Goal: Transaction & Acquisition: Purchase product/service

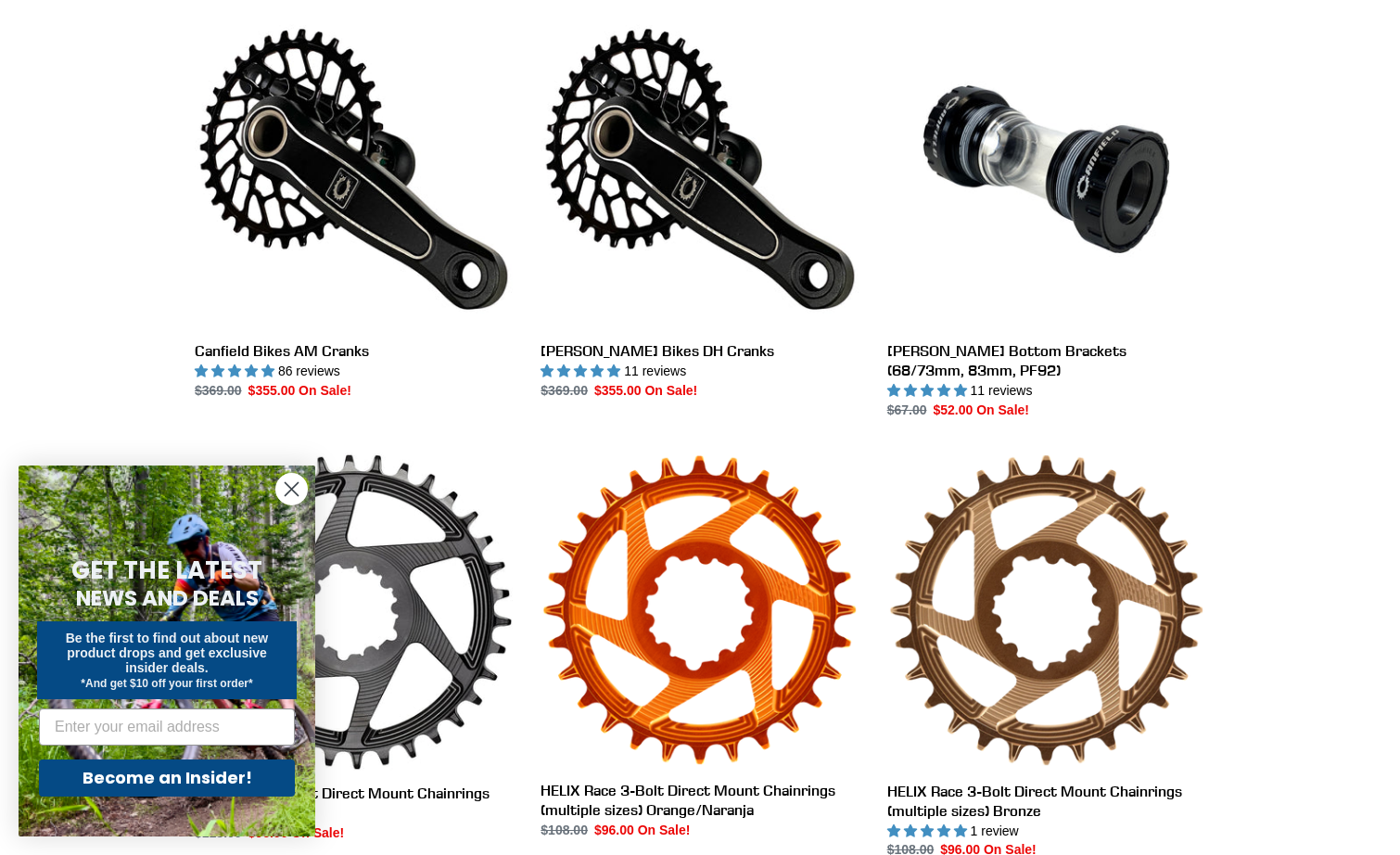
scroll to position [549, 0]
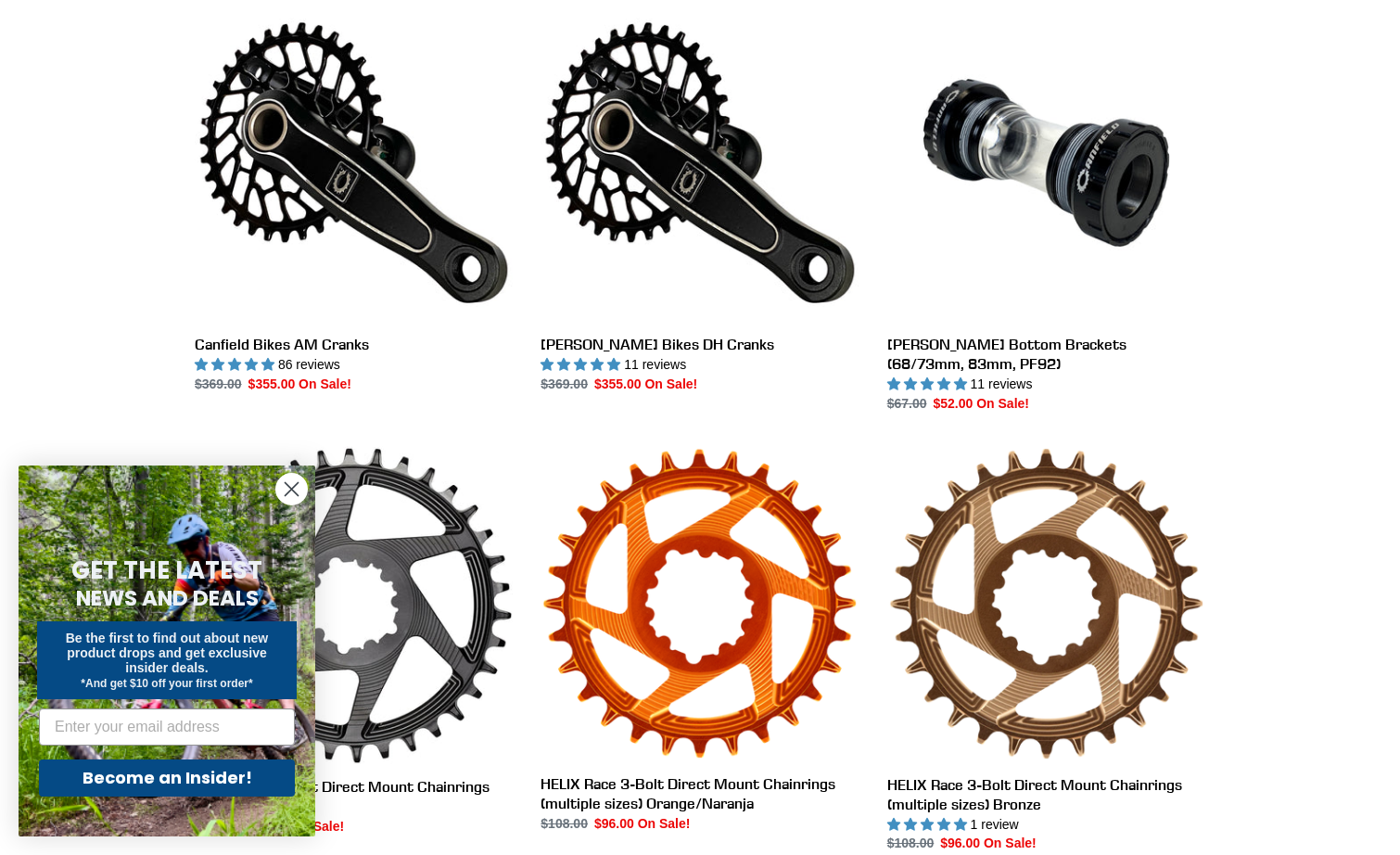
click at [290, 483] on circle "Close dialog" at bounding box center [291, 489] width 31 height 31
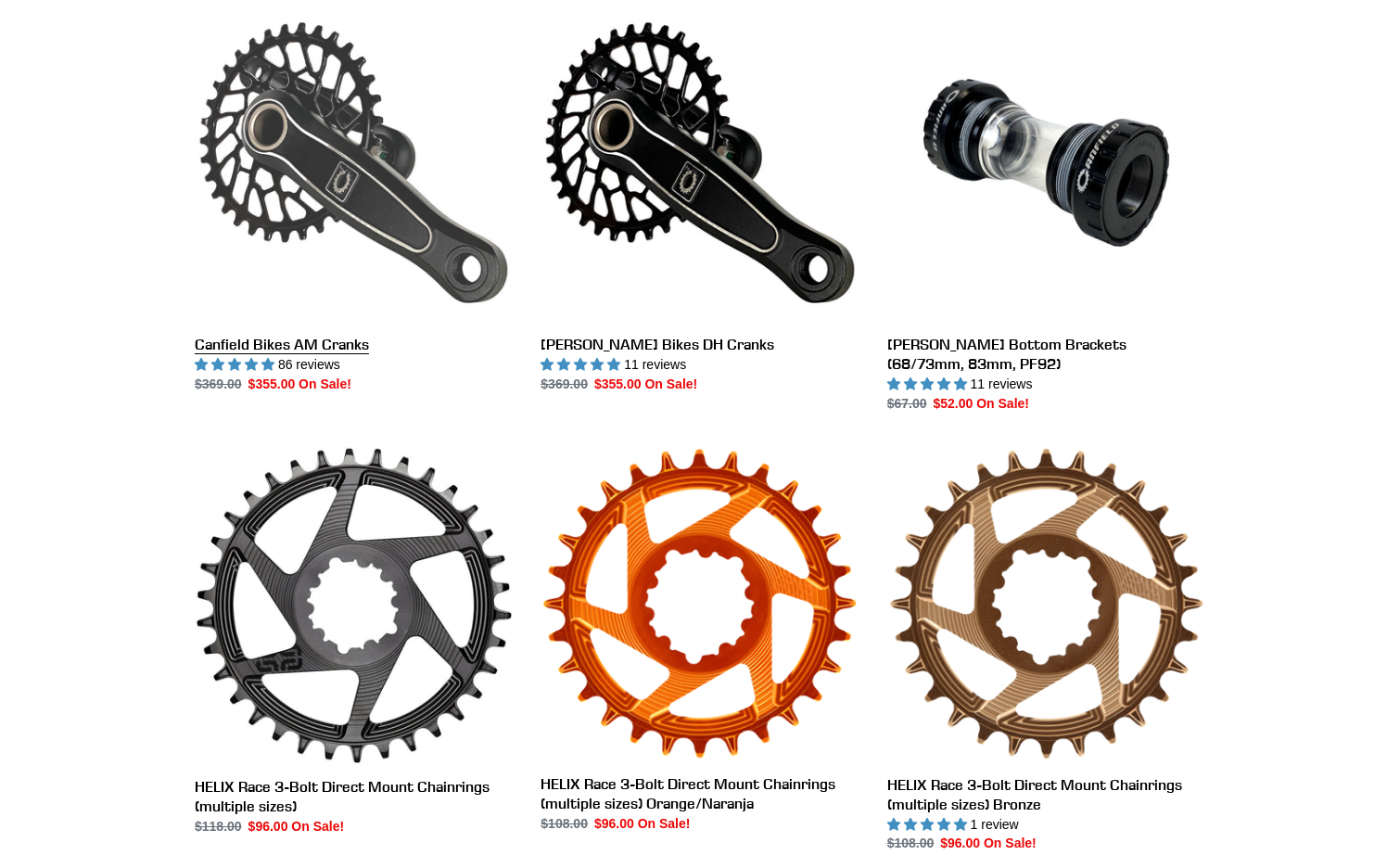
click at [357, 212] on link "Canfield Bikes AM Cranks" at bounding box center [353, 199] width 318 height 390
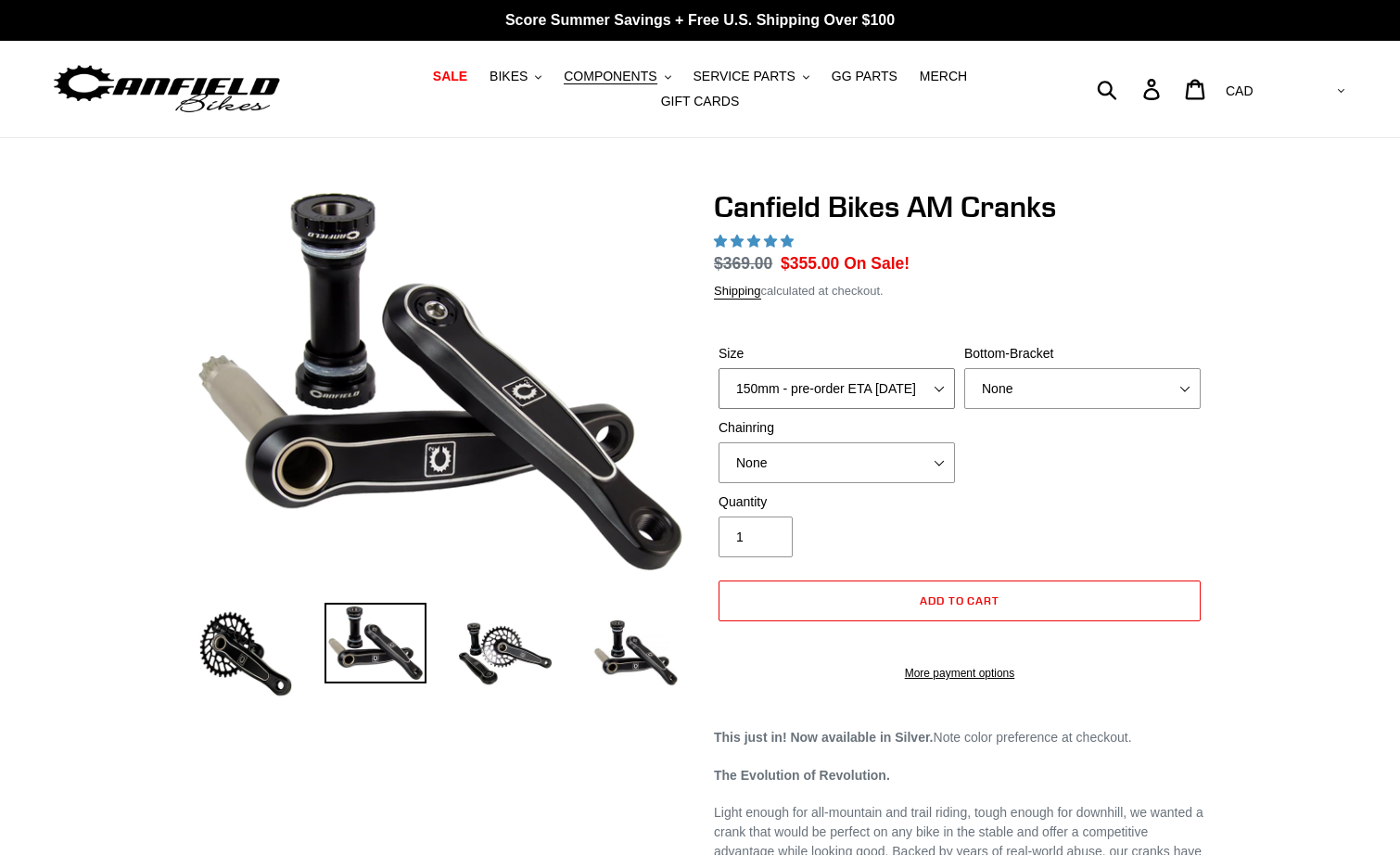
click at [939, 375] on select "150mm - pre-order ETA 9/30/25 155mm - pre-order ETA 9/30/25 160mm - pre-order E…" at bounding box center [836, 388] width 236 height 41
select select "highest-rating"
select select "160mm - pre-order ETA 9/30/25"
click at [469, 662] on img at bounding box center [505, 653] width 102 height 102
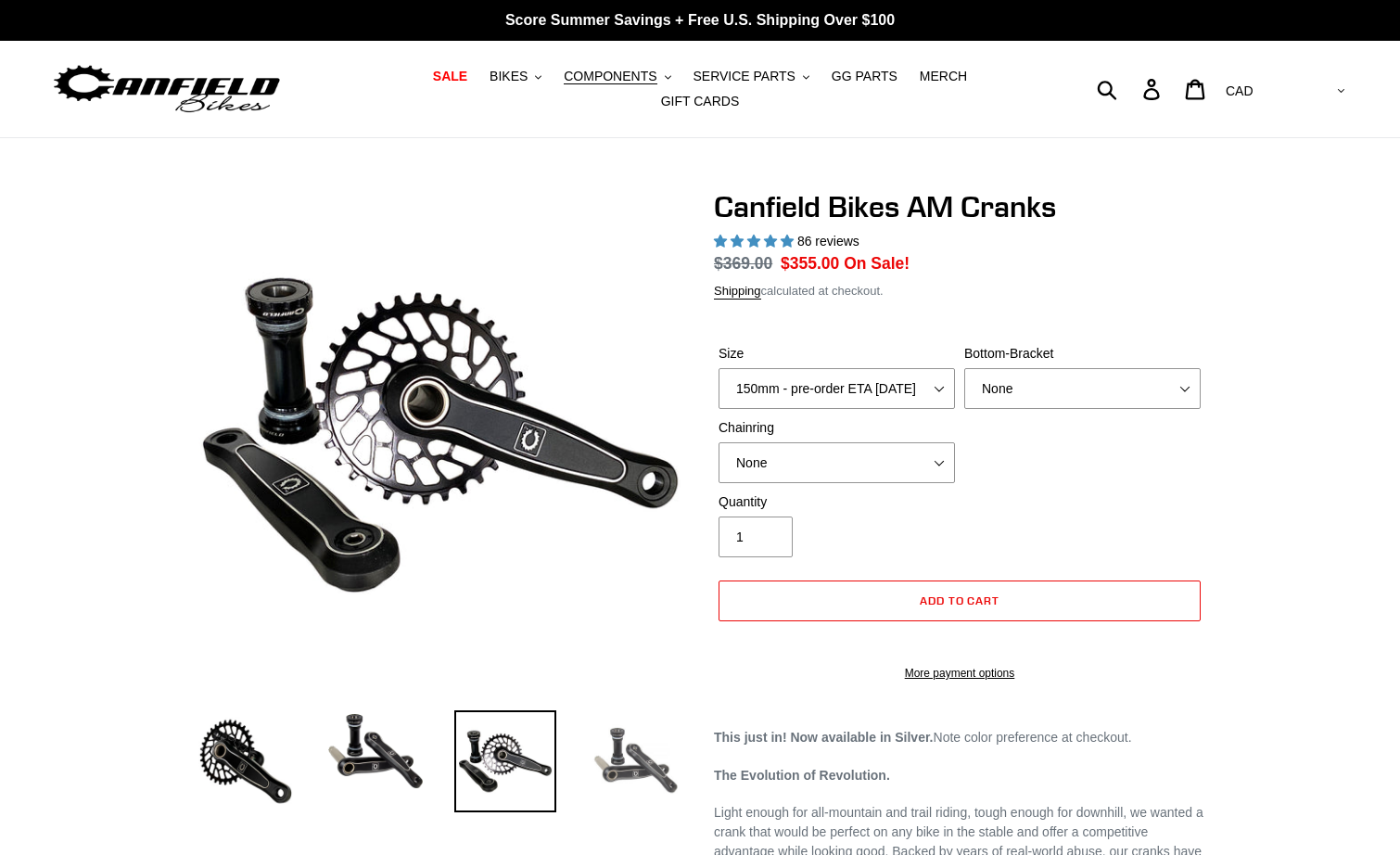
click at [616, 745] on img at bounding box center [636, 761] width 102 height 102
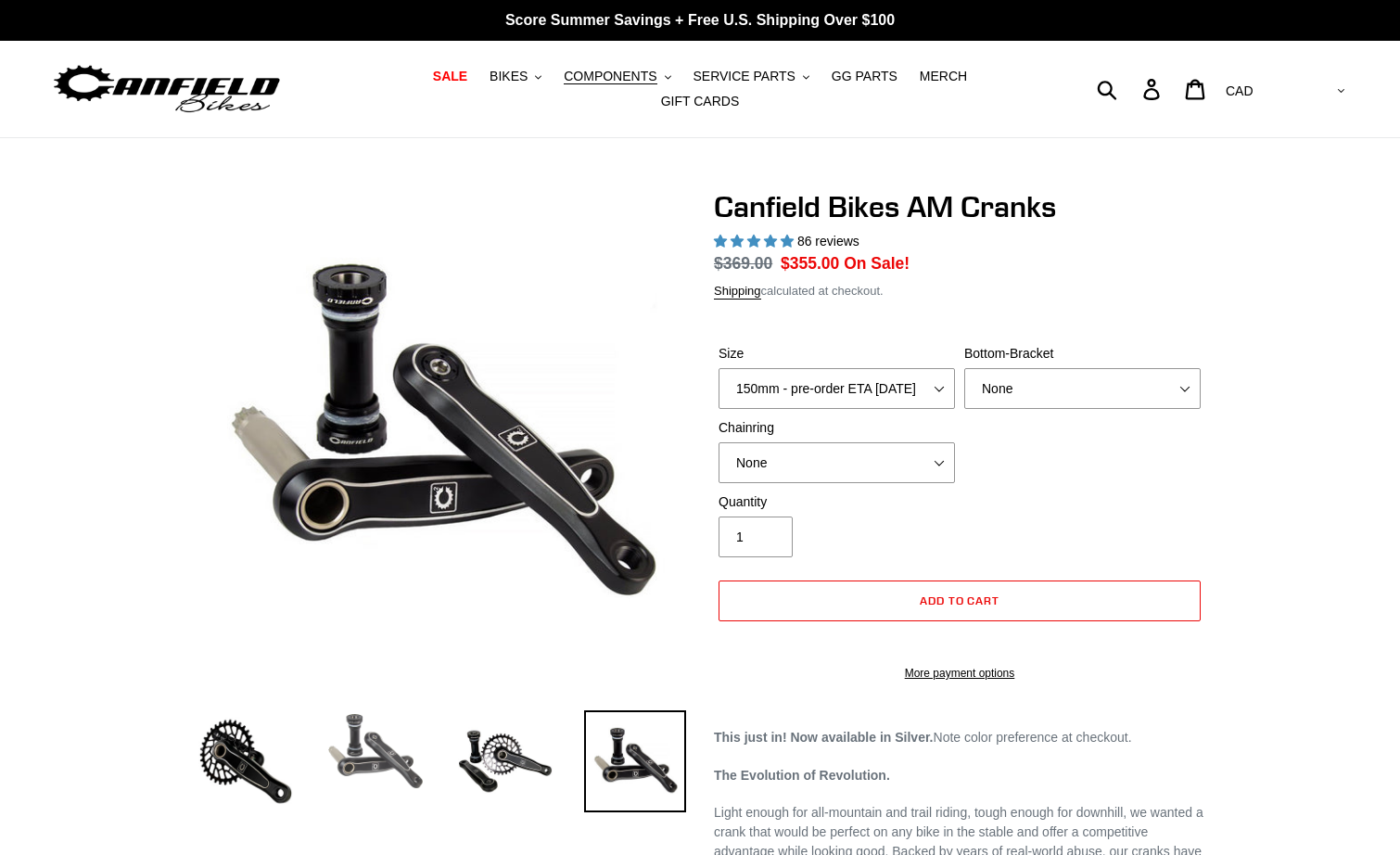
click at [374, 762] on img at bounding box center [375, 751] width 102 height 82
